Goal: Information Seeking & Learning: Check status

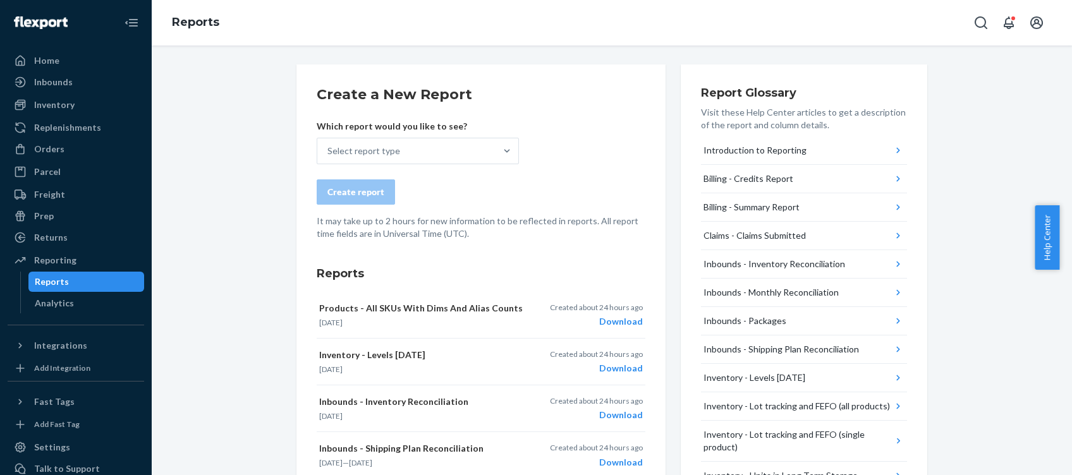
drag, startPoint x: 480, startPoint y: 353, endPoint x: 253, endPoint y: 251, distance: 249.3
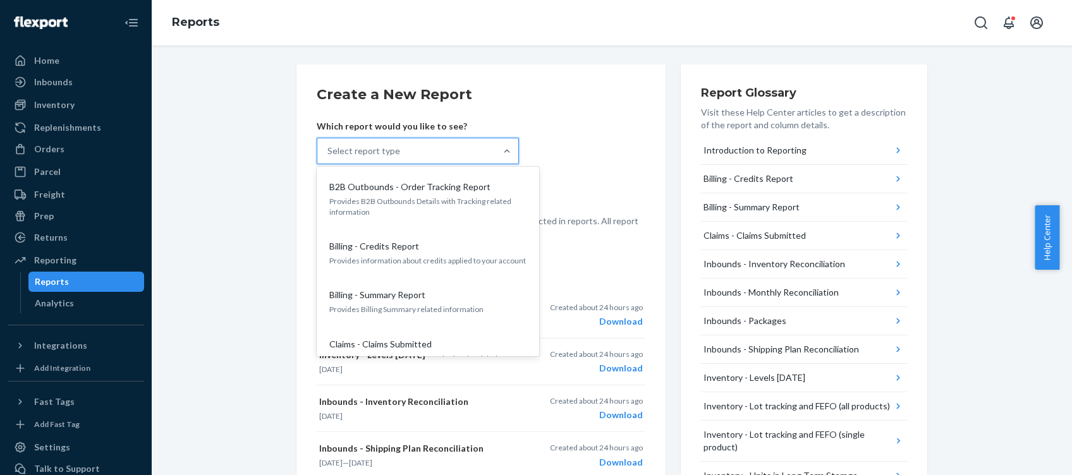
click at [400, 151] on div "Select report type" at bounding box center [406, 150] width 178 height 25
click at [329, 151] on input "option B2B Outbounds - Order Tracking Report focused, 1 of 25. 25 results avail…" at bounding box center [327, 151] width 1 height 13
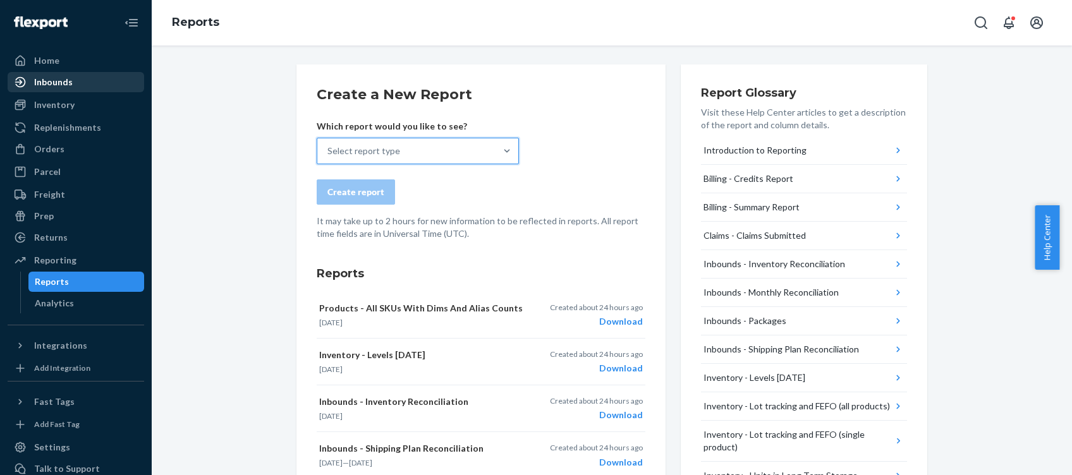
click at [106, 76] on div "Inbounds" at bounding box center [76, 82] width 134 height 18
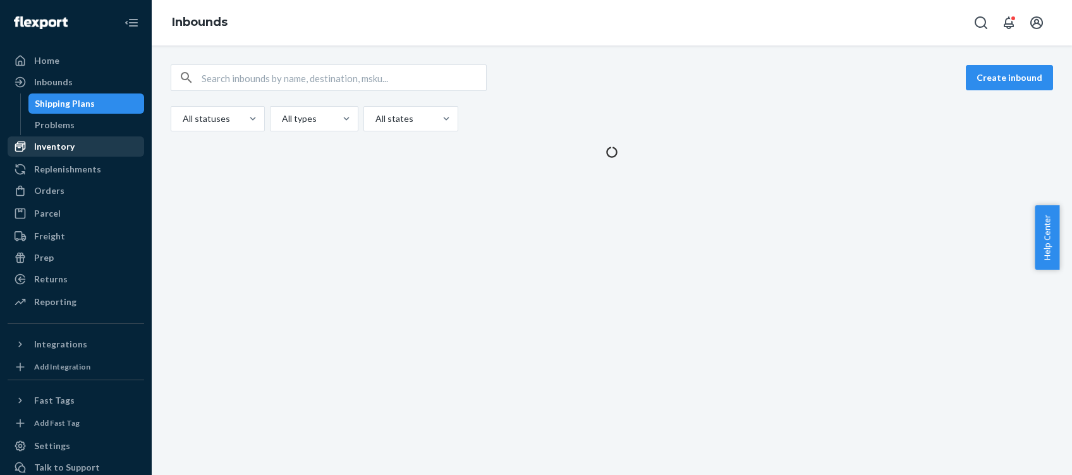
click at [86, 141] on div "Inventory" at bounding box center [76, 147] width 134 height 18
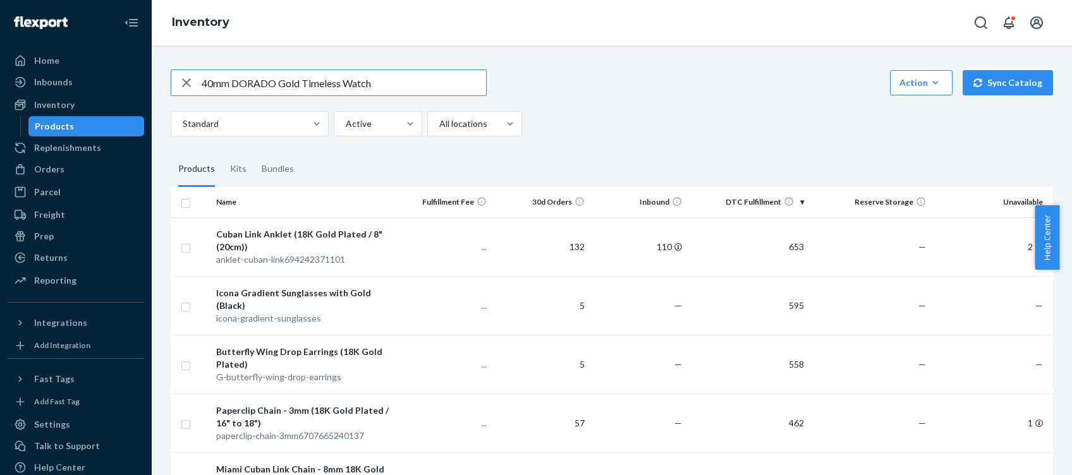
type input "40mm DORADO Gold Timeless Watch"
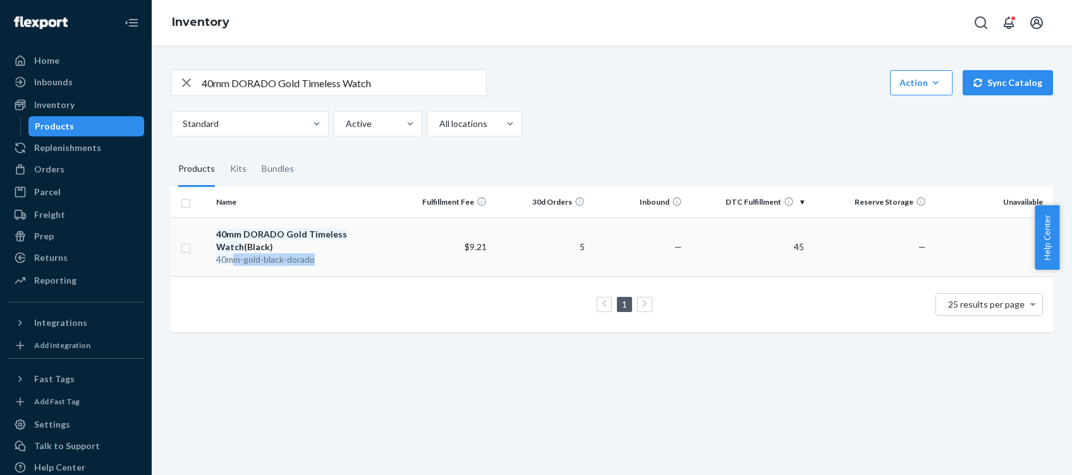
drag, startPoint x: 339, startPoint y: 264, endPoint x: 226, endPoint y: 261, distance: 113.2
click at [226, 261] on div "40mm - gold -black- dorado" at bounding box center [302, 259] width 173 height 13
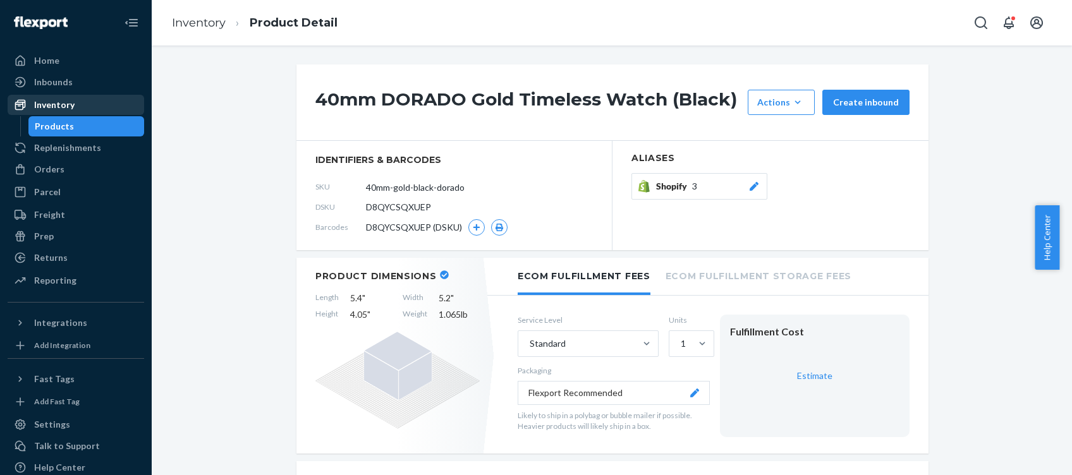
click at [54, 105] on div "Inventory" at bounding box center [54, 105] width 40 height 13
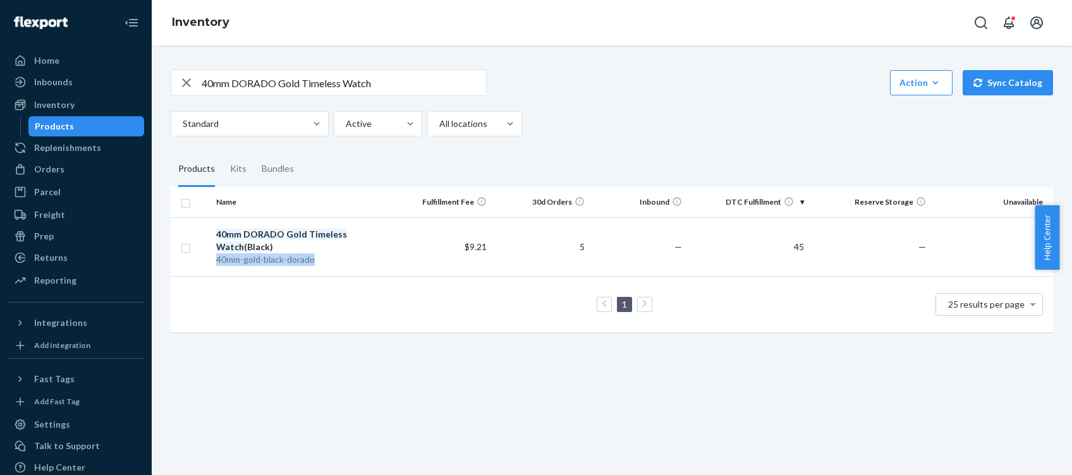
drag, startPoint x: 332, startPoint y: 263, endPoint x: 220, endPoint y: 257, distance: 112.7
click at [220, 257] on div "40mm - gold -black- dorado" at bounding box center [302, 259] width 173 height 13
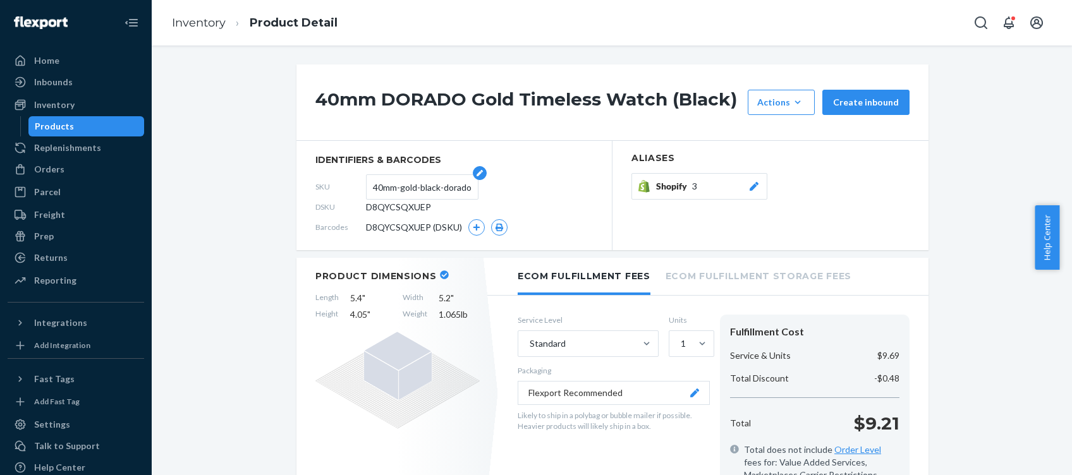
drag, startPoint x: 468, startPoint y: 186, endPoint x: 371, endPoint y: 183, distance: 97.4
click at [371, 183] on div "SKU 40mm-gold-black-dorado" at bounding box center [453, 187] width 277 height 20
click at [418, 190] on input "40mm-gold-black-dorado" at bounding box center [422, 187] width 99 height 24
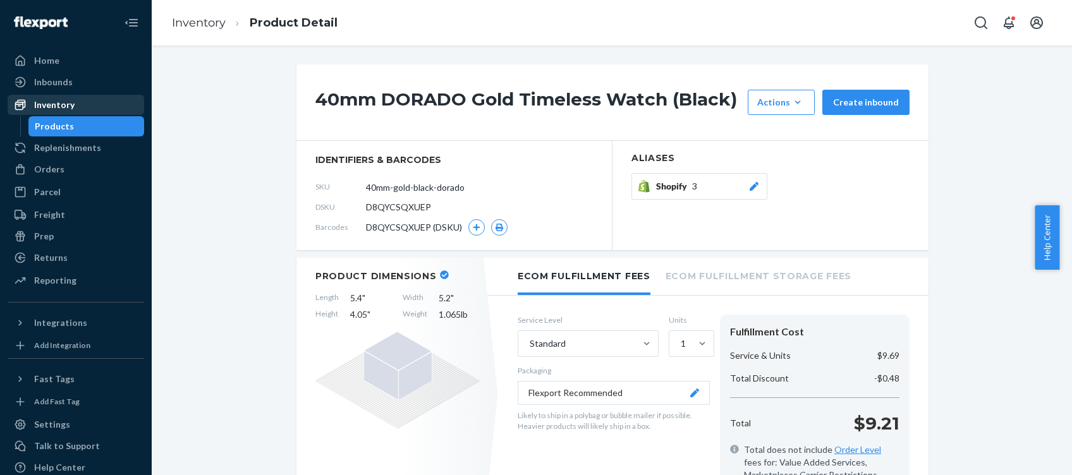
click at [46, 107] on div "Inventory" at bounding box center [54, 105] width 40 height 13
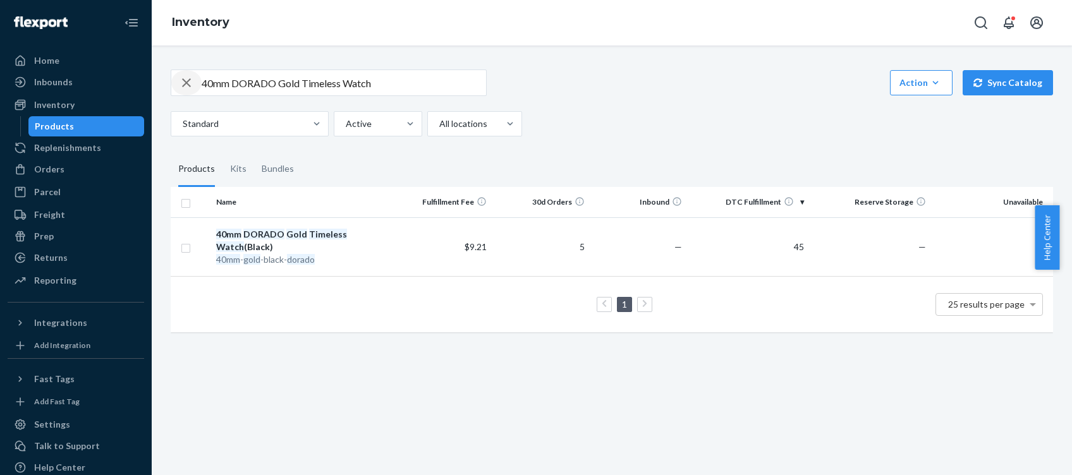
click at [191, 83] on icon "button" at bounding box center [186, 82] width 15 height 25
click at [230, 87] on input "text" at bounding box center [344, 82] width 284 height 25
paste input "DORADO Silver Classic Watch - Pink"
type input "DORADO Silver Classic Watch - Pink"
drag, startPoint x: 393, startPoint y: 263, endPoint x: 209, endPoint y: 262, distance: 183.9
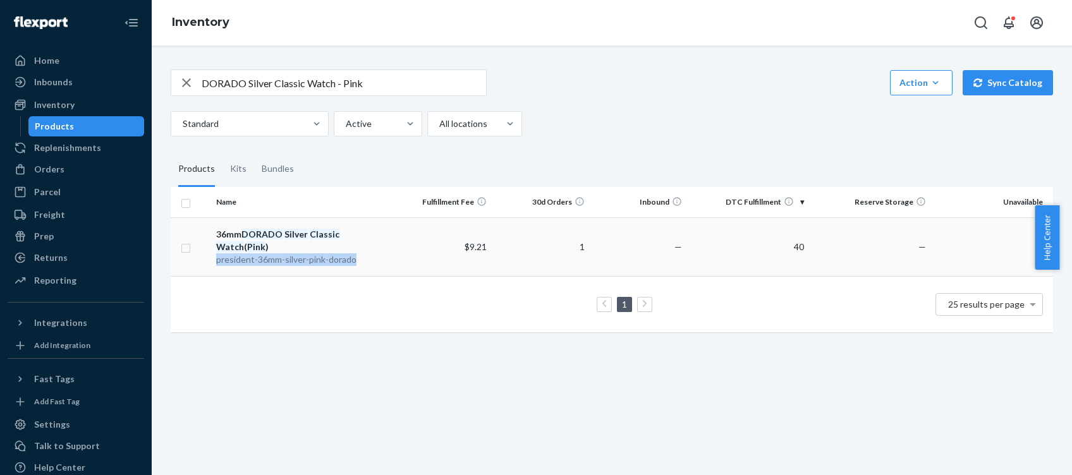
click at [209, 262] on tr "36mm DORADO Silver Classic Watch ( Pink ) president-36mm- silver - pink - dorad…" at bounding box center [612, 246] width 882 height 59
click at [394, 260] on td "$9.21" at bounding box center [442, 246] width 97 height 59
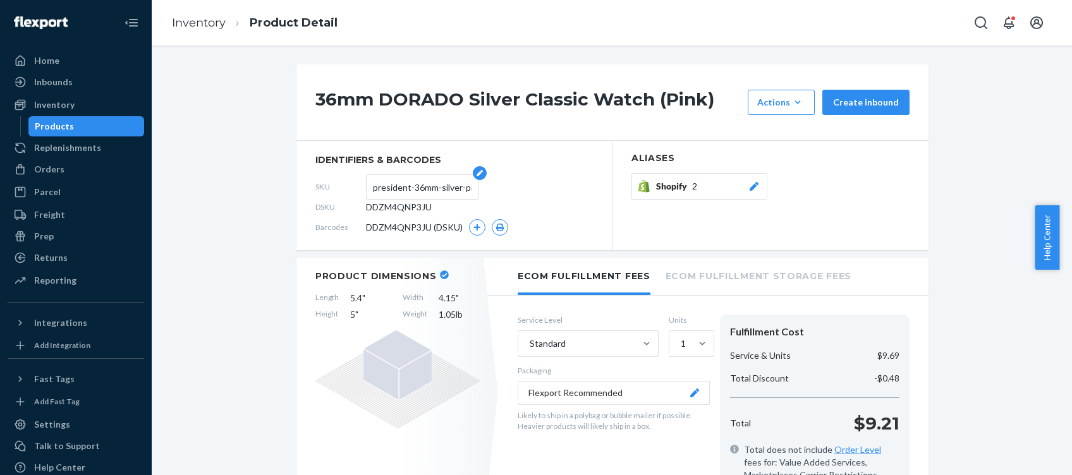
click at [409, 192] on input "president-36mm-silver-pink-dorado" at bounding box center [422, 187] width 99 height 24
click at [975, 30] on button "Open Search Box" at bounding box center [980, 22] width 25 height 25
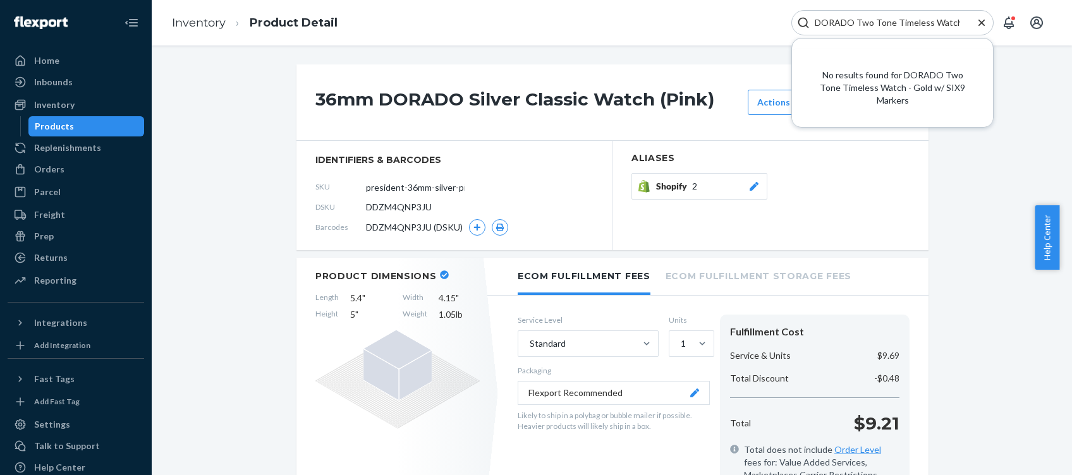
paste input "DORADO Two Tone Timeless Watch"
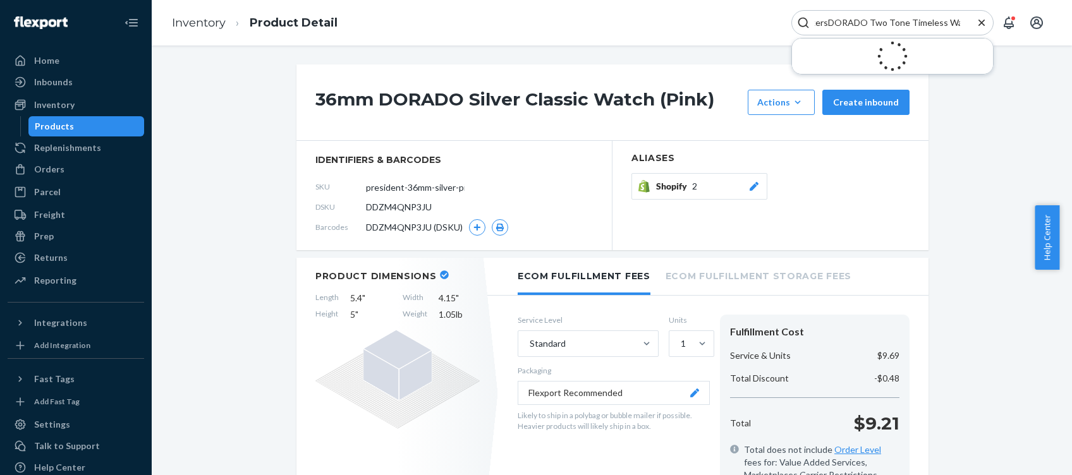
type input "DORADO Two Tone Timeless Watch - Gold w/ SIX9 MarkersDORADO Two Tone Timeless W…"
click at [983, 21] on icon "Close Search" at bounding box center [981, 22] width 13 height 13
click at [983, 21] on icon "Open Search Box" at bounding box center [980, 22] width 15 height 15
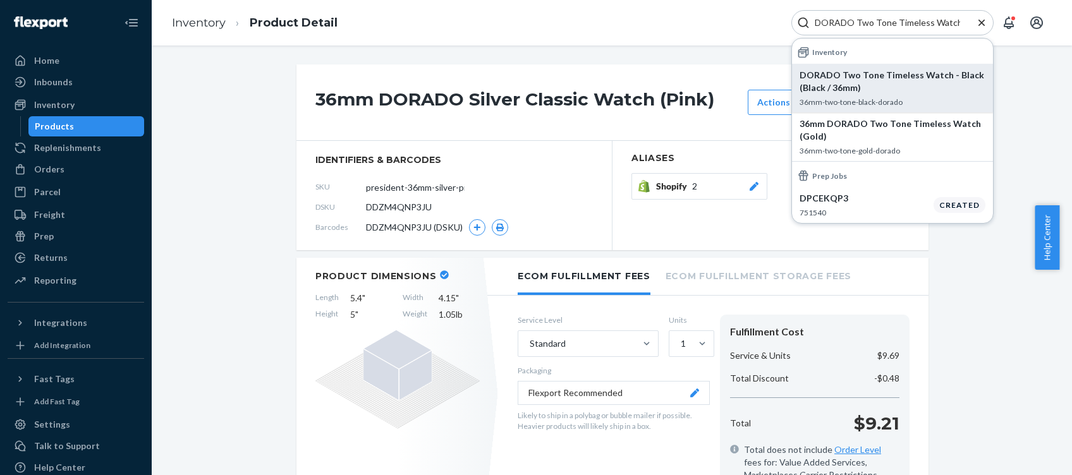
type input "DORADO Two Tone Timeless Watch"
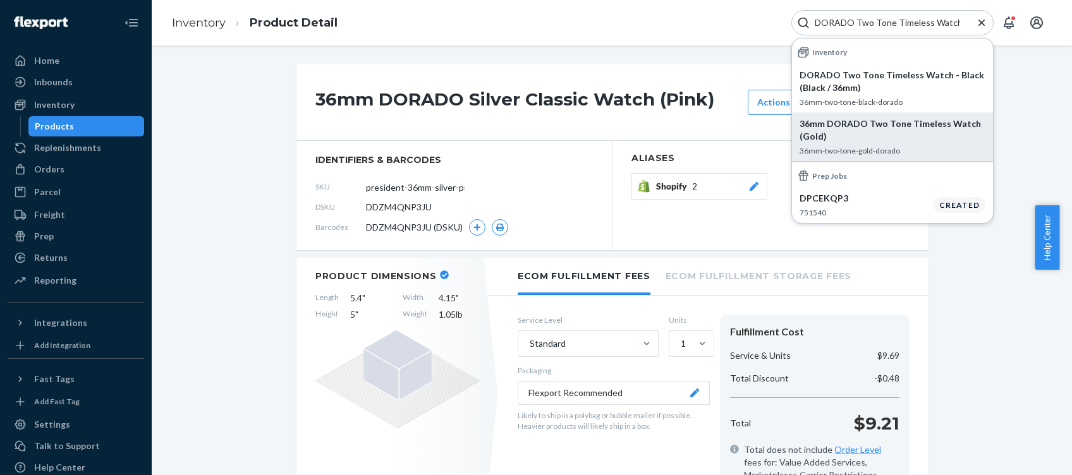
click at [903, 138] on p "36mm DORADO Two Tone Timeless Watch (Gold)" at bounding box center [893, 130] width 186 height 25
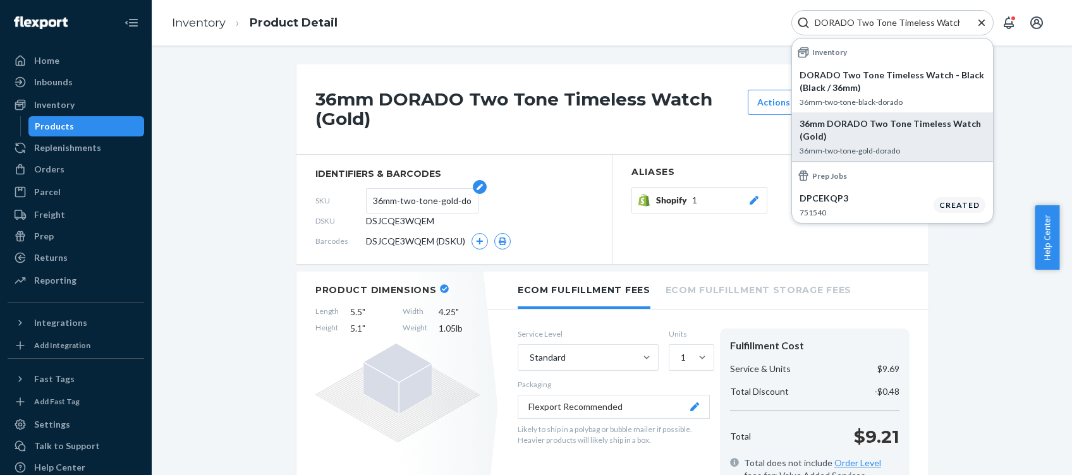
click at [443, 198] on input "36mm-two-tone-gold-dorado" at bounding box center [422, 201] width 99 height 24
click at [980, 21] on icon "Close Search" at bounding box center [982, 22] width 6 height 6
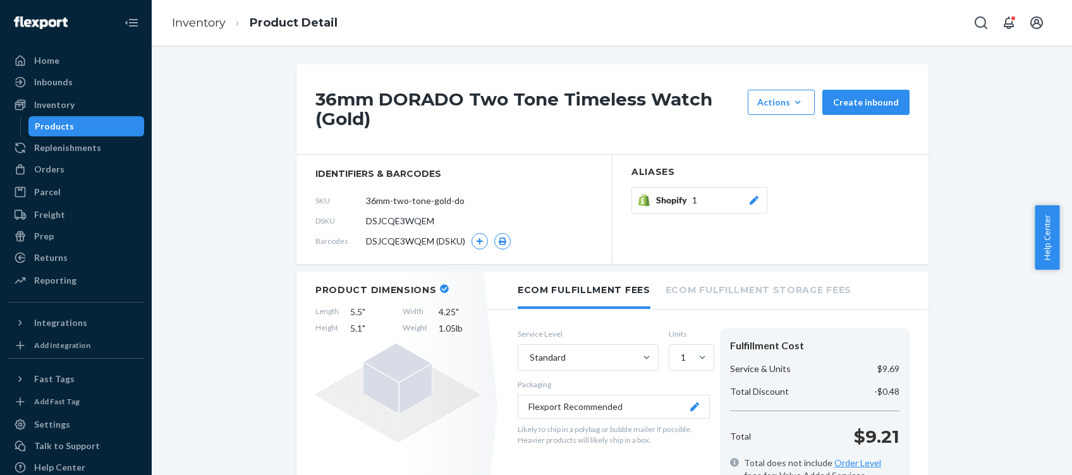
click at [980, 21] on icon "Open Search Box" at bounding box center [980, 22] width 15 height 15
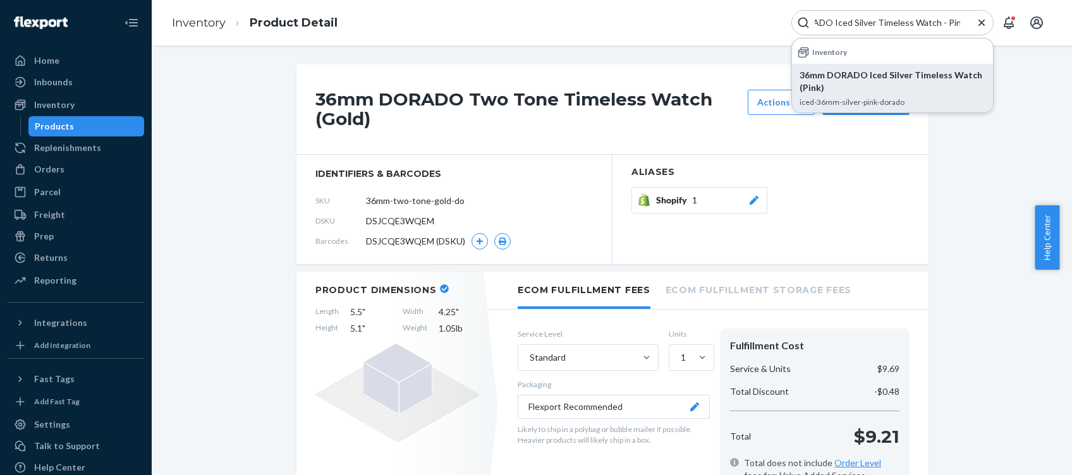
type input "DORADO Iced Silver Timeless Watch - Pink"
click at [902, 76] on p "36mm DORADO Iced Silver Timeless Watch (Pink)" at bounding box center [893, 81] width 186 height 25
click at [450, 199] on input "iced-36mm-silver-pink-dorado" at bounding box center [422, 201] width 99 height 24
click at [978, 21] on icon "Close Search" at bounding box center [981, 22] width 13 height 13
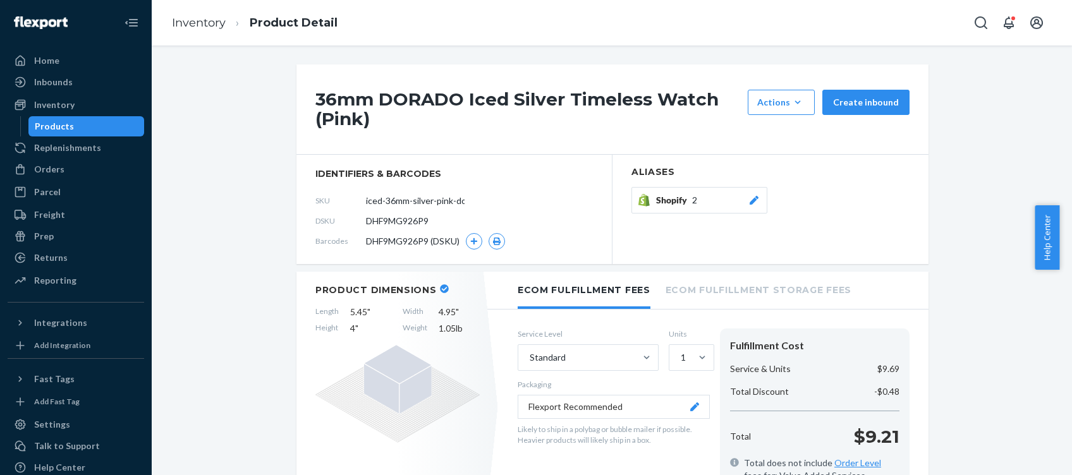
click at [978, 21] on icon "Open Search Box" at bounding box center [980, 22] width 15 height 15
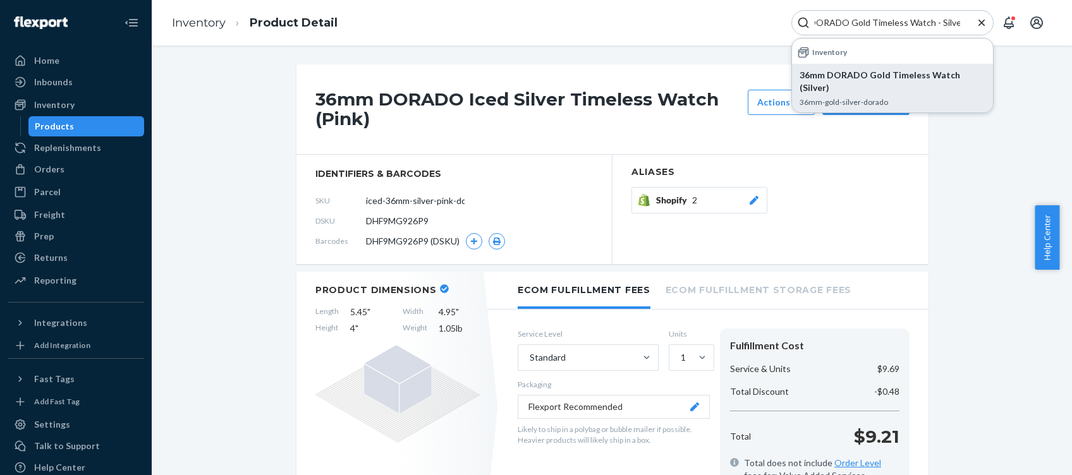
type input "DORADO Gold Timeless Watch - Silver"
click at [938, 80] on p "36mm DORADO Gold Timeless Watch (Silver)" at bounding box center [893, 81] width 186 height 25
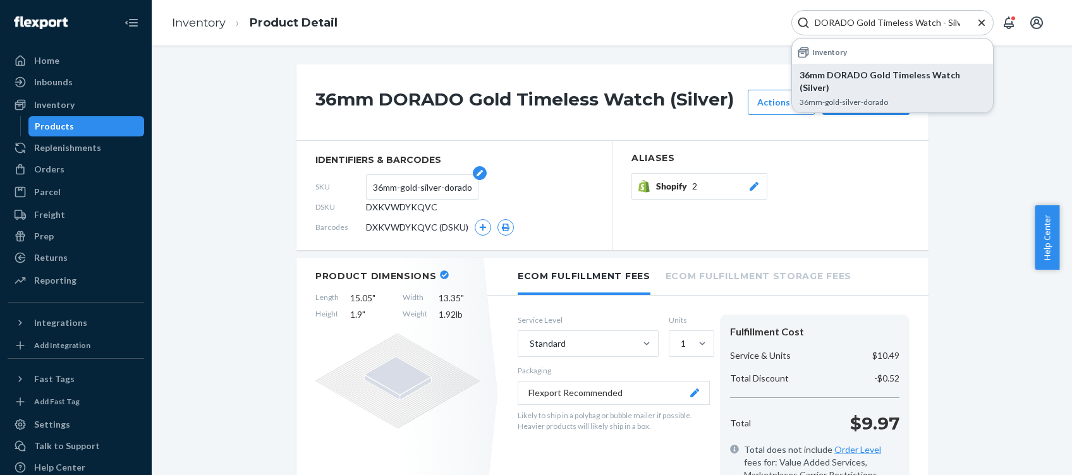
click at [454, 186] on input "36mm-gold-silver-dorado" at bounding box center [422, 187] width 99 height 24
click at [979, 21] on icon "Close Search" at bounding box center [981, 22] width 13 height 13
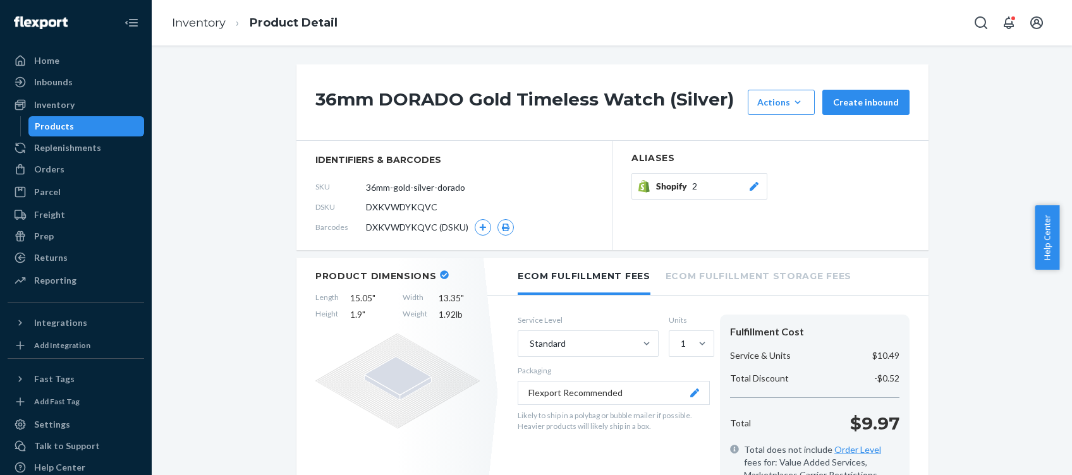
click at [979, 21] on icon "Open Search Box" at bounding box center [980, 22] width 15 height 15
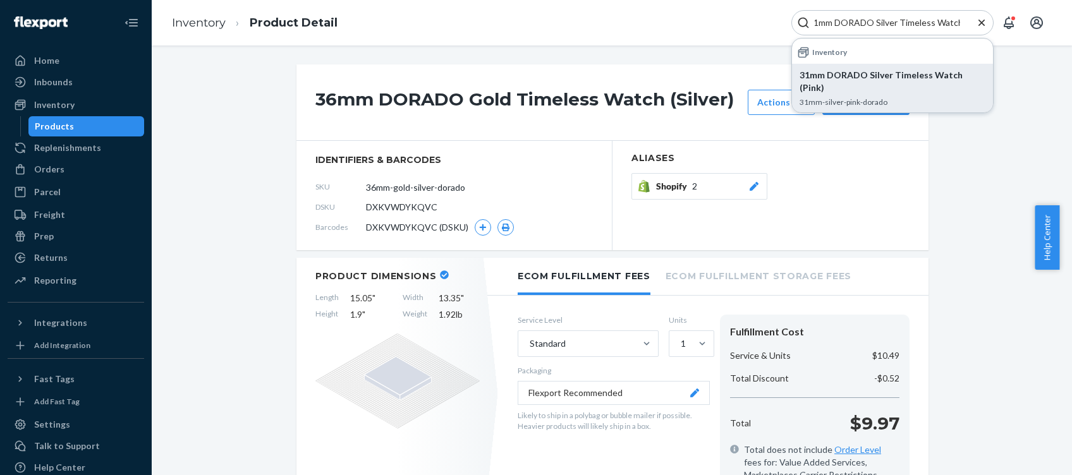
type input "31mm DORADO Silver Timeless Watch"
click at [915, 76] on p "31mm DORADO Silver Timeless Watch (Pink)" at bounding box center [893, 81] width 186 height 25
click at [432, 185] on input "31mm-silver-pink-dorado" at bounding box center [422, 187] width 99 height 24
click at [982, 28] on icon "Close Search" at bounding box center [981, 22] width 13 height 13
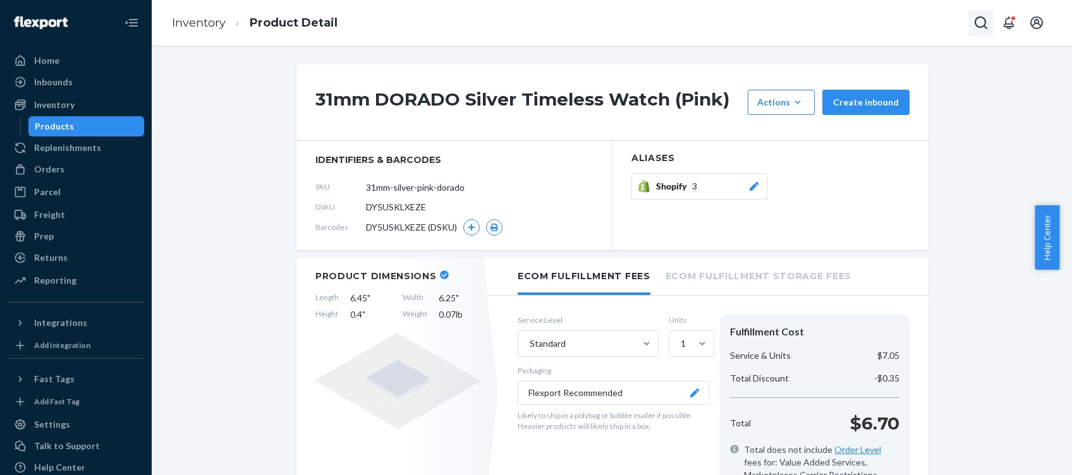
click at [974, 24] on icon "Open Search Box" at bounding box center [980, 22] width 15 height 15
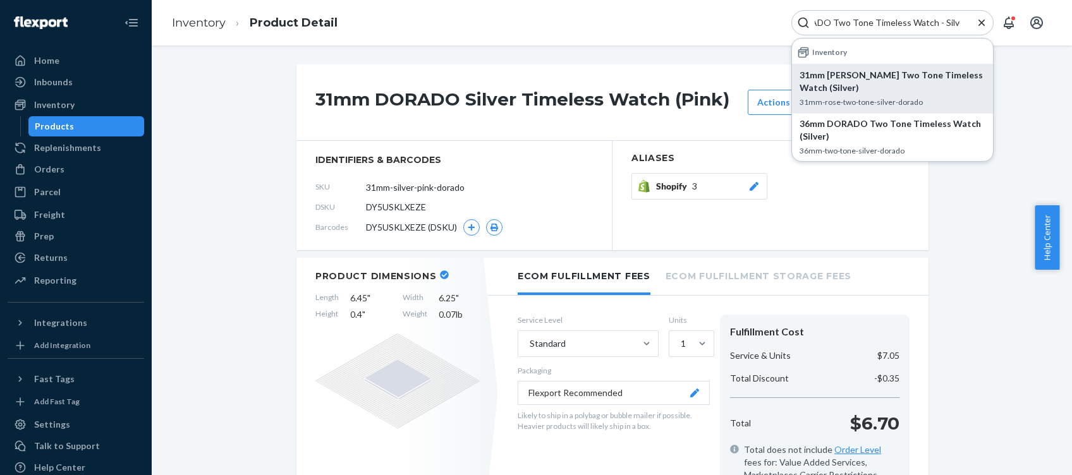
type input "DORADO Two Tone Timeless Watch - Silver"
click at [928, 73] on p "31mm [PERSON_NAME] Two Tone Timeless Watch (Silver)" at bounding box center [893, 81] width 186 height 25
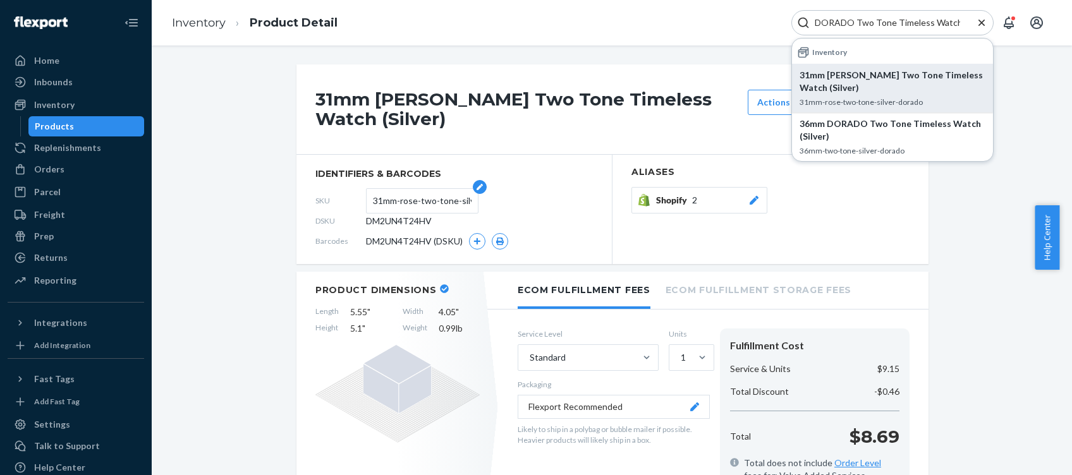
click at [441, 205] on input "31mm-rose-two-tone-silver-dorado" at bounding box center [422, 201] width 99 height 24
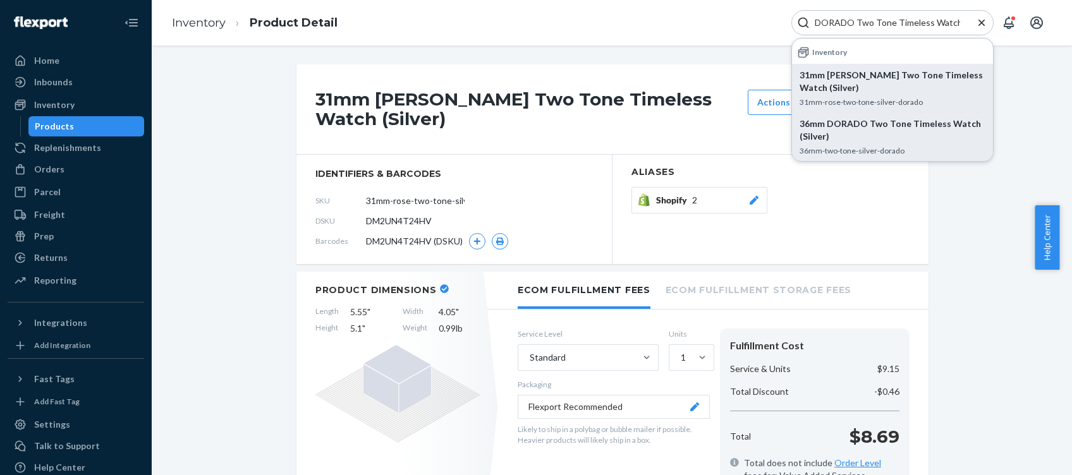
click at [915, 141] on p "36mm DORADO Two Tone Timeless Watch (Silver)" at bounding box center [893, 130] width 186 height 25
click at [444, 202] on input "36mm-two-tone-silver-dorado" at bounding box center [422, 201] width 99 height 24
click at [986, 22] on icon "Close Search" at bounding box center [981, 22] width 13 height 13
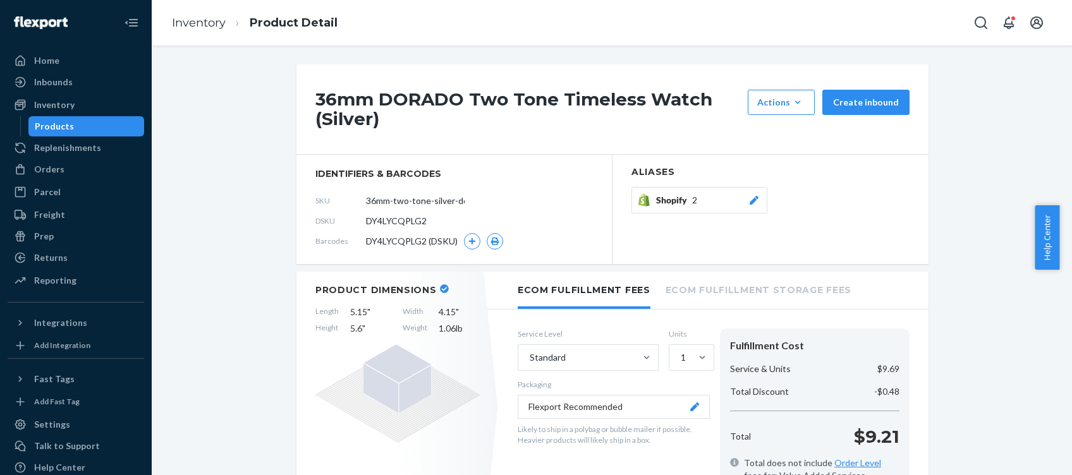
click at [986, 22] on icon "Open Search Box" at bounding box center [980, 22] width 15 height 15
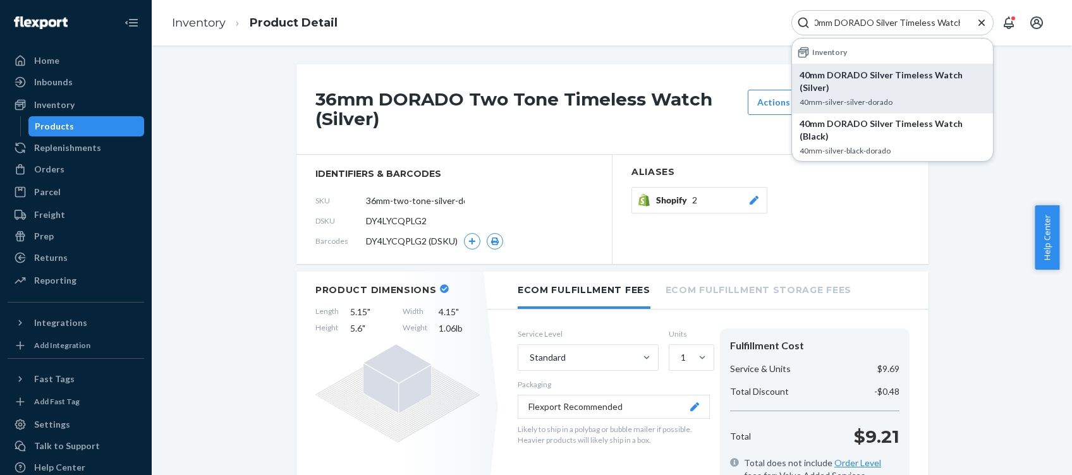
type input "40mm DORADO Silver Timeless Watch"
click at [895, 77] on p "40mm DORADO Silver Timeless Watch (Silver)" at bounding box center [893, 81] width 186 height 25
click at [882, 97] on p "40mm-silver-silver-dorado" at bounding box center [893, 102] width 186 height 11
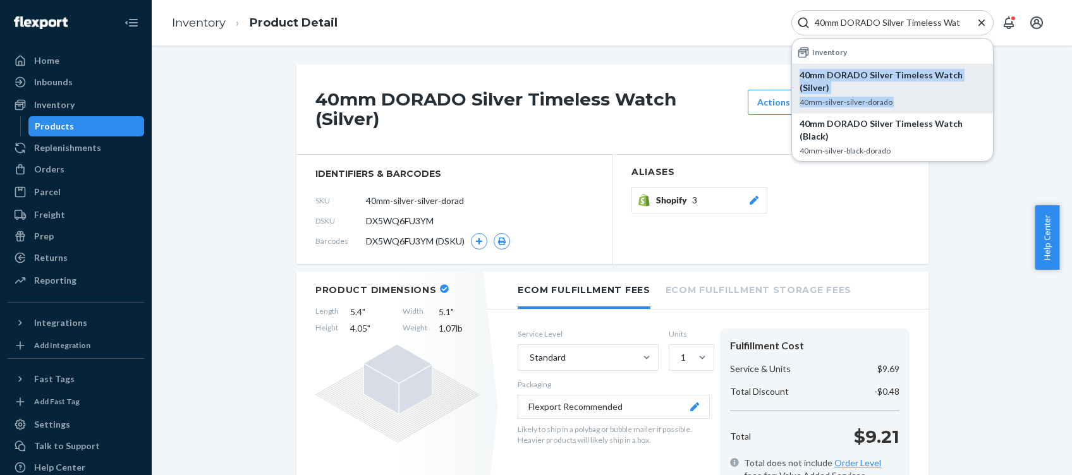
click at [882, 97] on p "40mm-silver-silver-dorado" at bounding box center [893, 102] width 186 height 11
drag, startPoint x: 882, startPoint y: 87, endPoint x: 646, endPoint y: 159, distance: 247.1
click at [646, 168] on h2 "Aliases" at bounding box center [770, 172] width 278 height 9
click at [444, 189] on input "40mm-silver-silver-dorado" at bounding box center [422, 201] width 99 height 24
click at [580, 424] on p "Likely to ship in a polybag or bubble mailer if possible. Heavier products will…" at bounding box center [614, 434] width 192 height 21
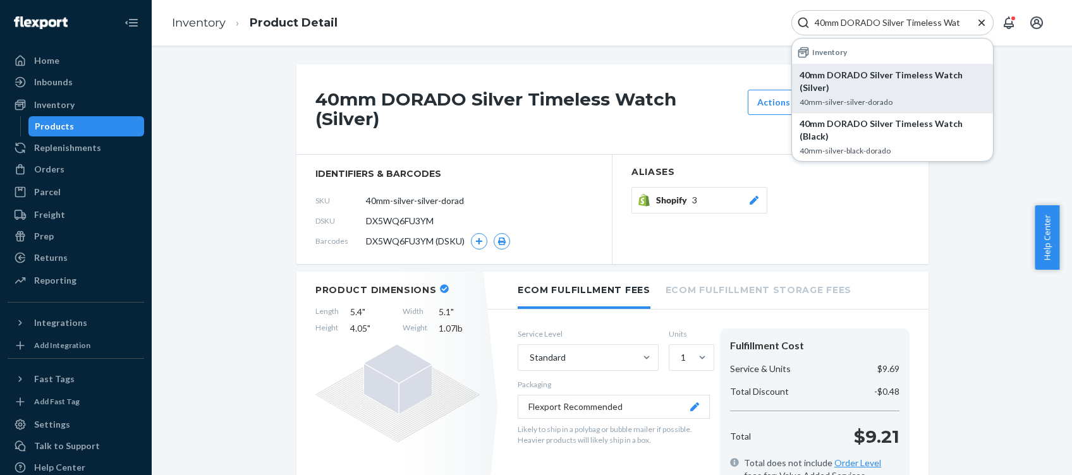
click at [979, 27] on icon "Close Search" at bounding box center [981, 22] width 13 height 13
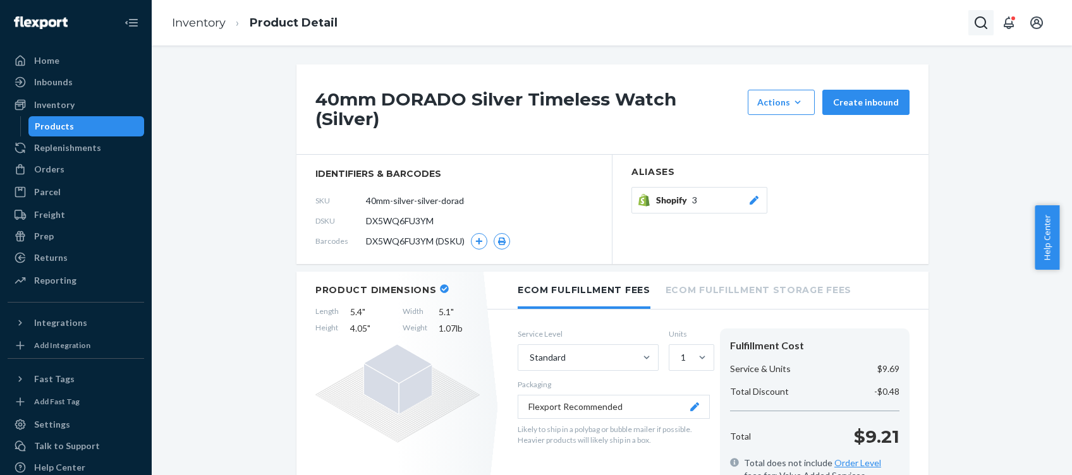
click at [975, 24] on icon "Open Search Box" at bounding box center [980, 22] width 15 height 15
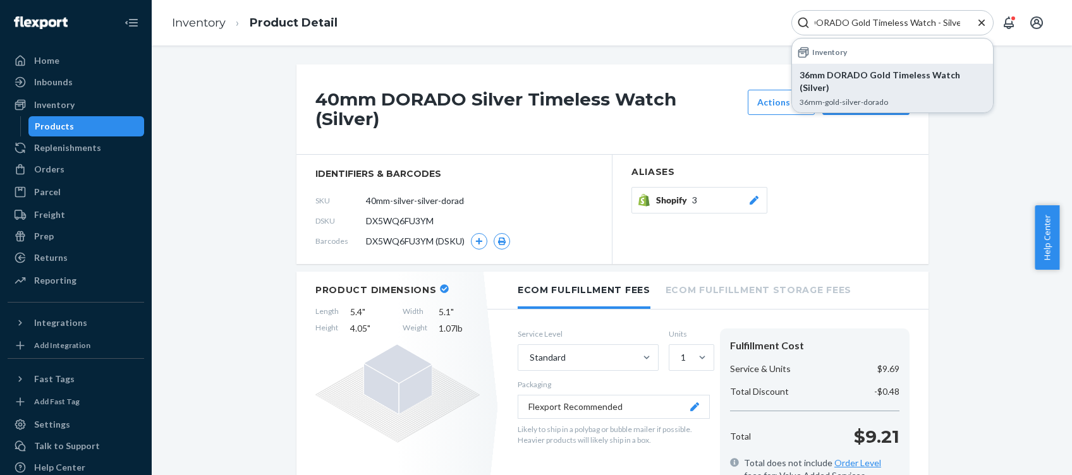
type input "DORADO Gold Timeless Watch - Silver"
click at [908, 72] on p "36mm DORADO Gold Timeless Watch (Silver)" at bounding box center [893, 81] width 186 height 25
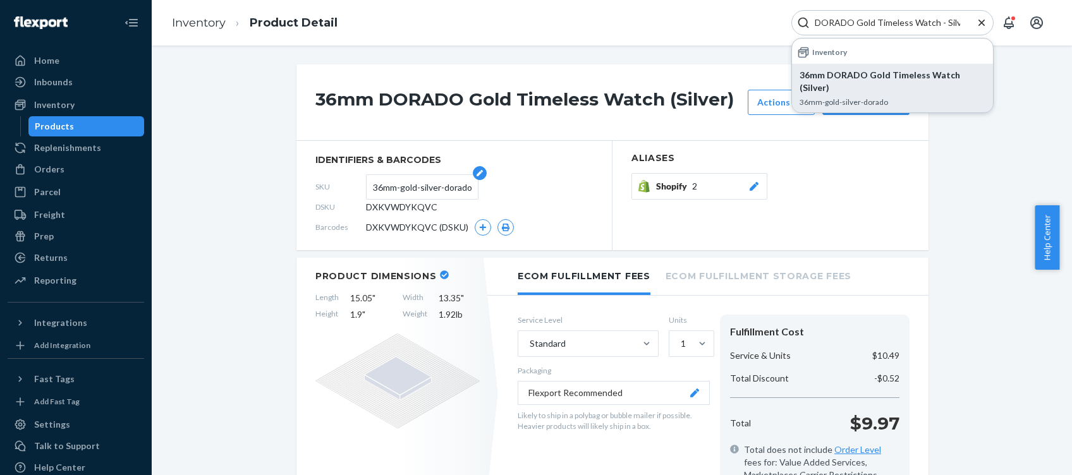
click at [421, 187] on input "36mm-gold-silver-dorado" at bounding box center [422, 187] width 99 height 24
click at [981, 26] on icon "Close Search" at bounding box center [981, 22] width 13 height 13
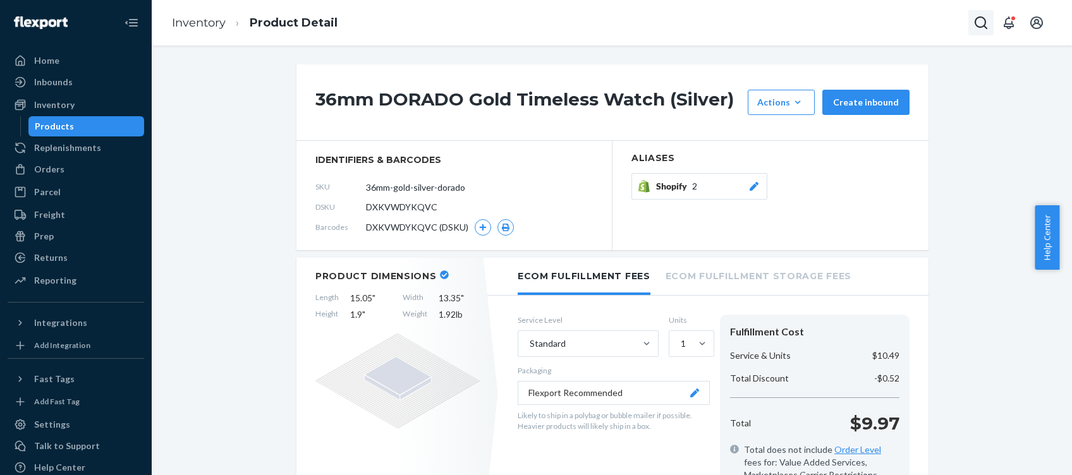
click at [979, 25] on icon "Open Search Box" at bounding box center [980, 22] width 15 height 15
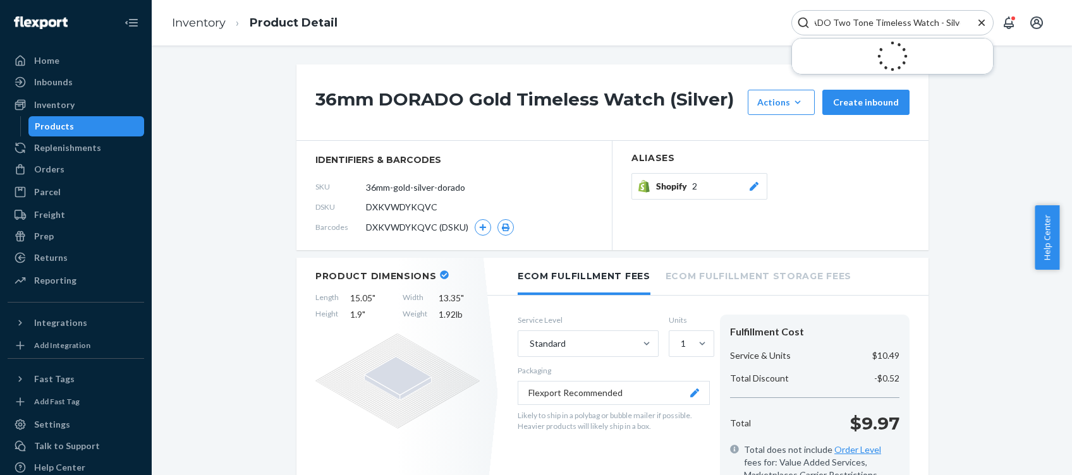
click at [925, 25] on input "DORADO Two Tone Timeless Watch - Silver" at bounding box center [887, 22] width 155 height 13
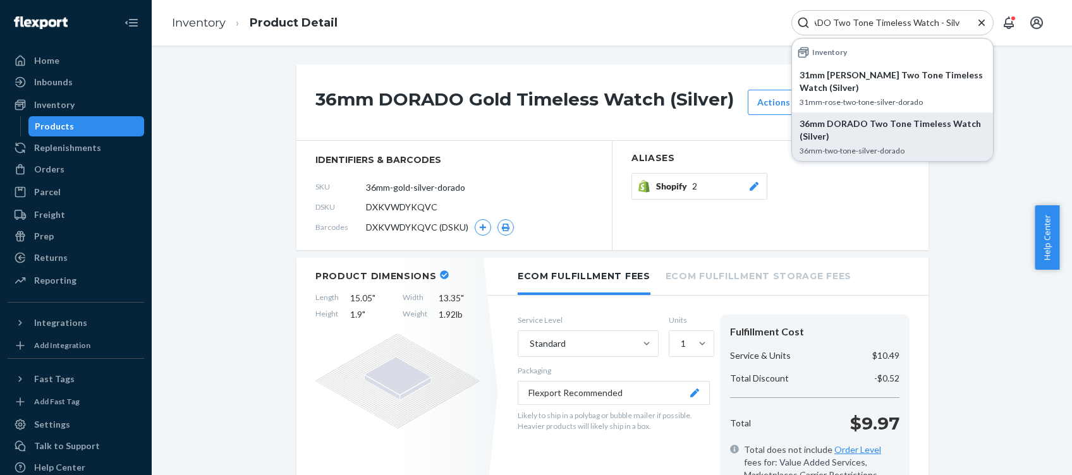
type input "DORADO Two Tone Timeless Watch - Silver"
click at [910, 126] on p "36mm DORADO Two Tone Timeless Watch (Silver)" at bounding box center [893, 130] width 186 height 25
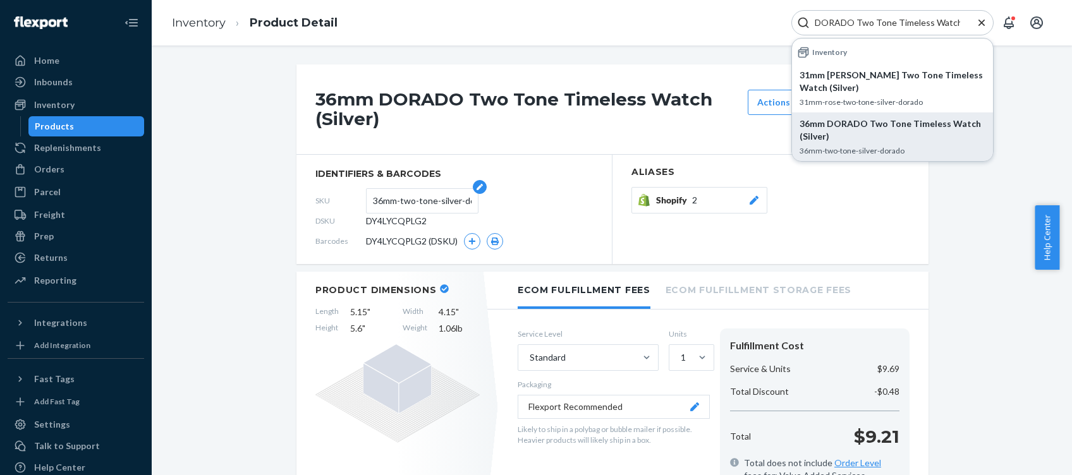
click at [429, 200] on input "36mm-two-tone-silver-dorado" at bounding box center [422, 201] width 99 height 24
click at [49, 82] on div "Inbounds" at bounding box center [53, 82] width 39 height 13
